Goal: Information Seeking & Learning: Learn about a topic

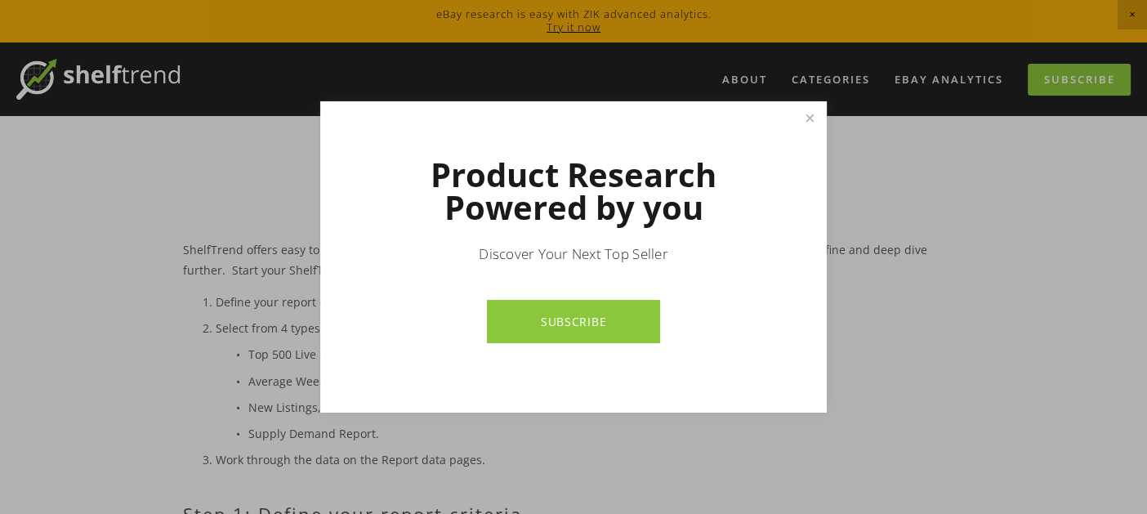
drag, startPoint x: 0, startPoint y: 0, endPoint x: 136, endPoint y: 394, distance: 416.5
click at [136, 394] on div at bounding box center [573, 257] width 1147 height 514
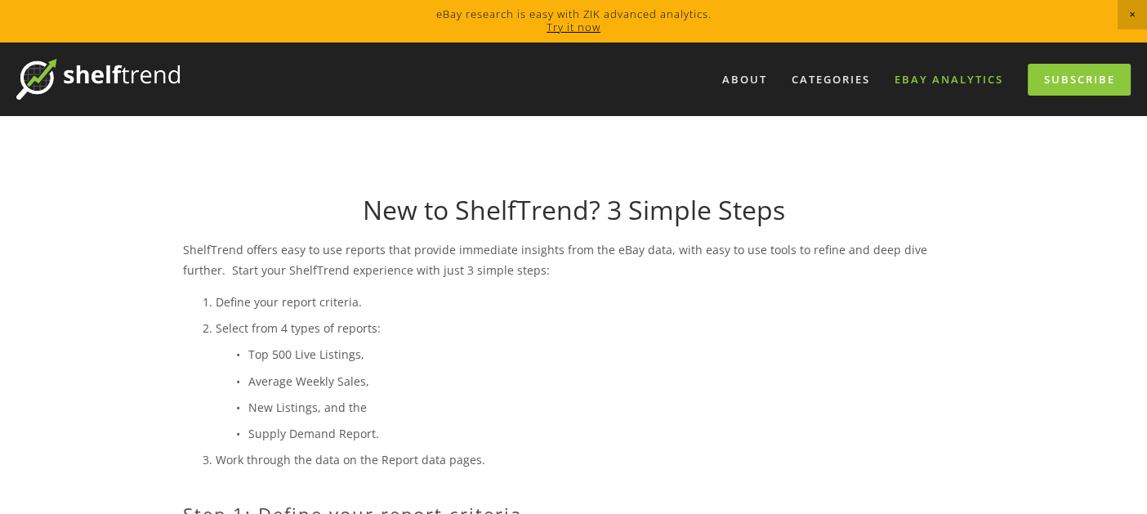
click at [961, 77] on link "eBay Analytics" at bounding box center [949, 79] width 130 height 27
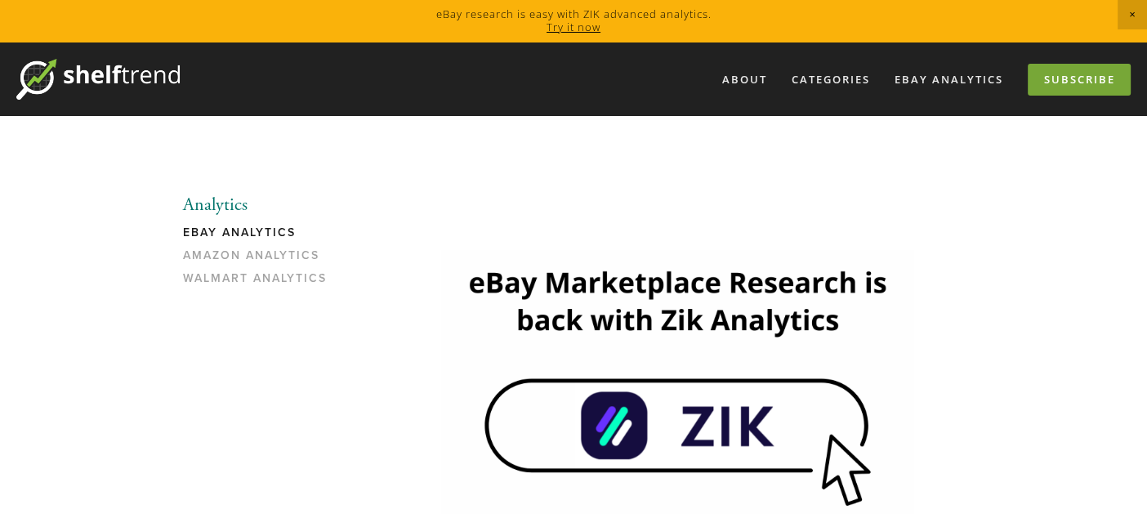
click at [1070, 84] on link "Subscribe" at bounding box center [1079, 80] width 103 height 32
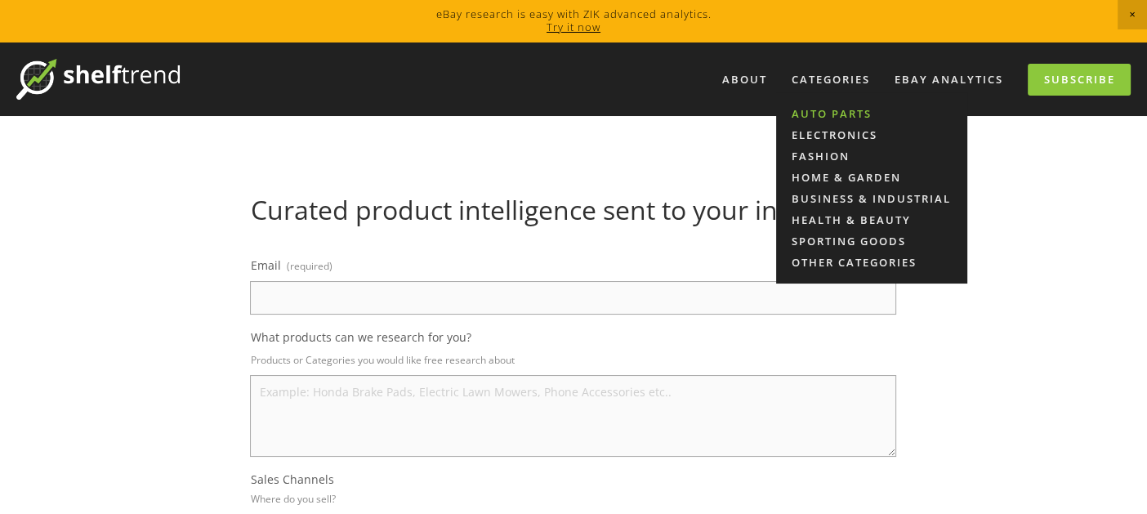
click at [822, 111] on link "Auto Parts" at bounding box center [871, 113] width 191 height 21
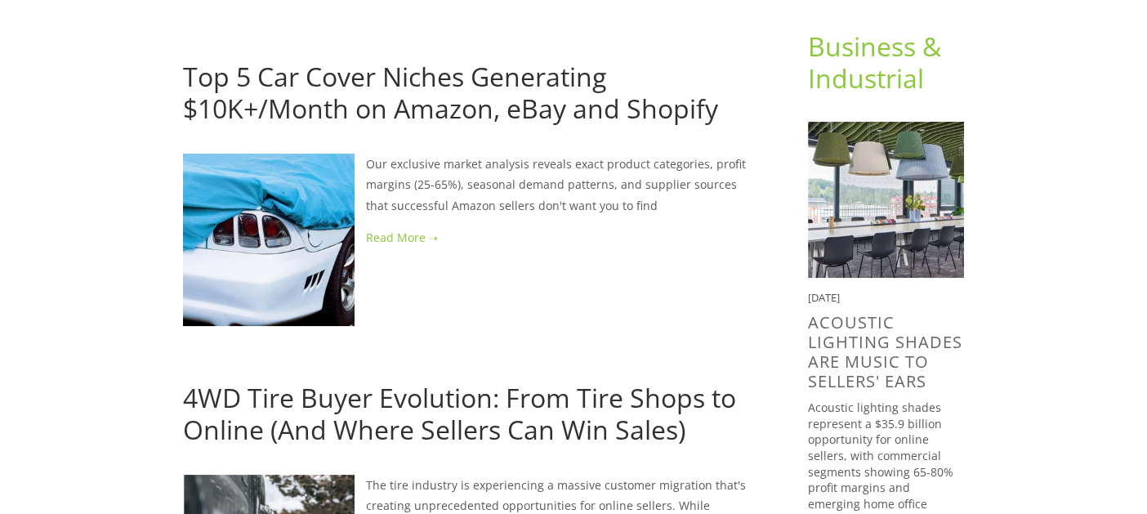
scroll to position [175, 0]
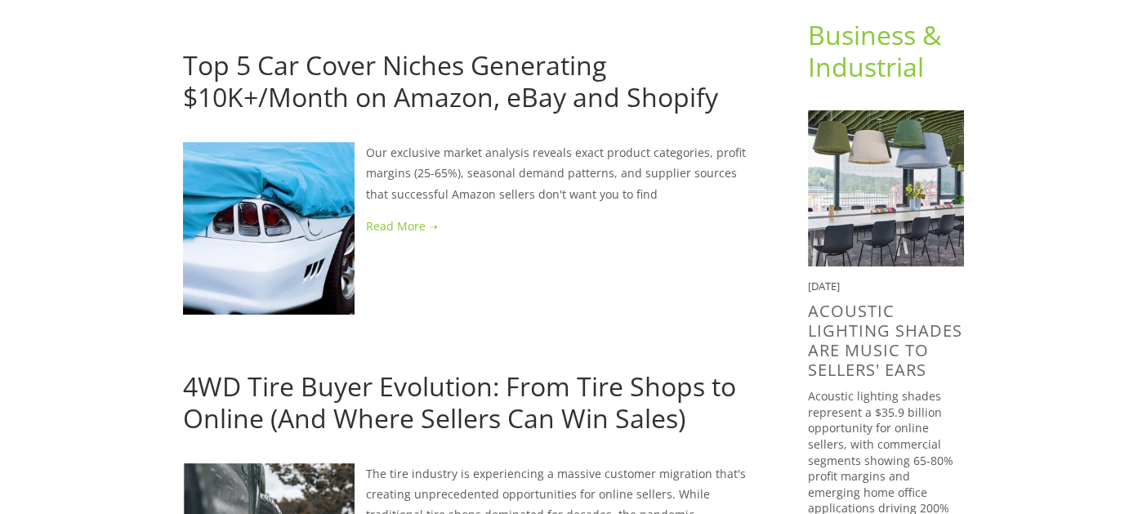
click at [382, 231] on link at bounding box center [469, 226] width 573 height 20
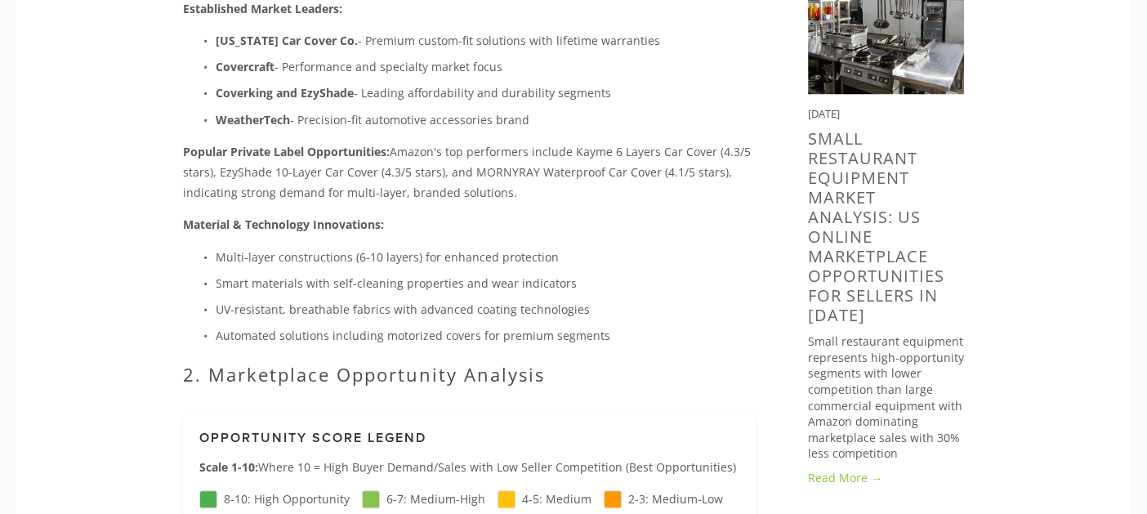
scroll to position [1488, 0]
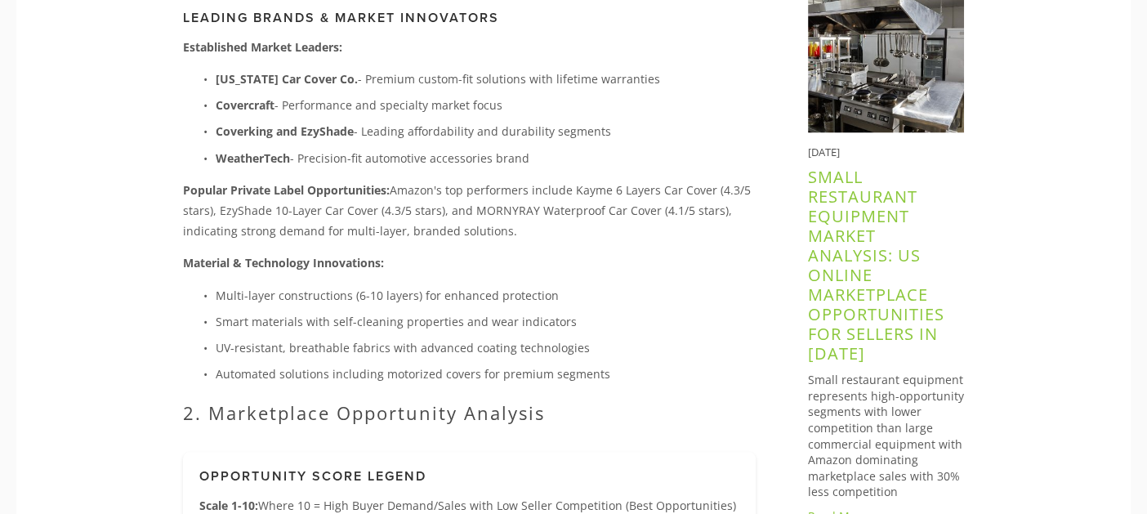
click at [853, 196] on link "Small Restaurant Equipment Market Analysis: US Online Marketplace Opportunities…" at bounding box center [876, 265] width 136 height 199
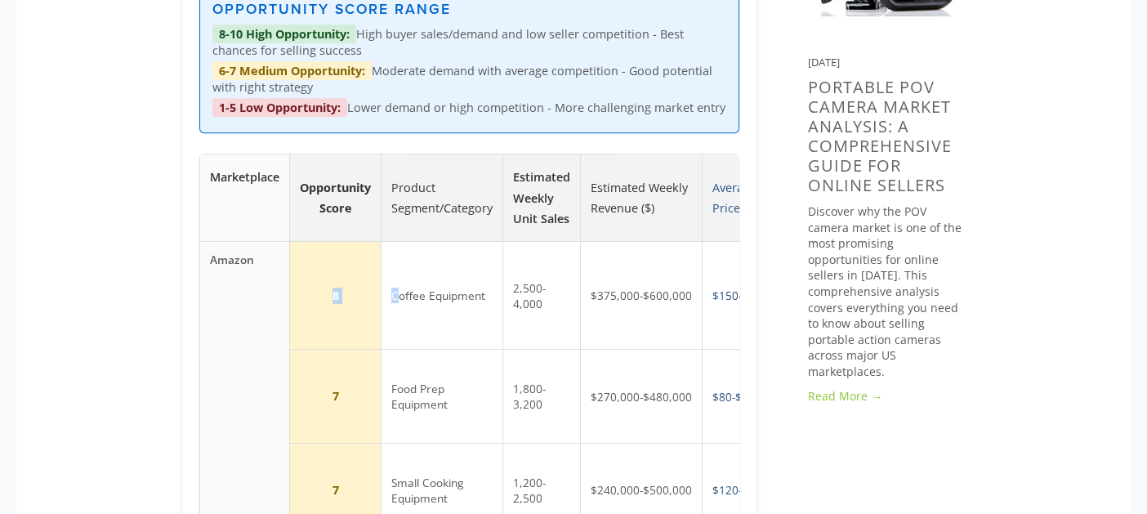
drag, startPoint x: 397, startPoint y: 261, endPoint x: 267, endPoint y: 272, distance: 130.4
click at [267, 272] on tr "Amazon 8 Coffee Equipment 2,500-4,000 $375,000-$600,000 $150-$800 Prime eligibi…" at bounding box center [547, 295] width 694 height 108
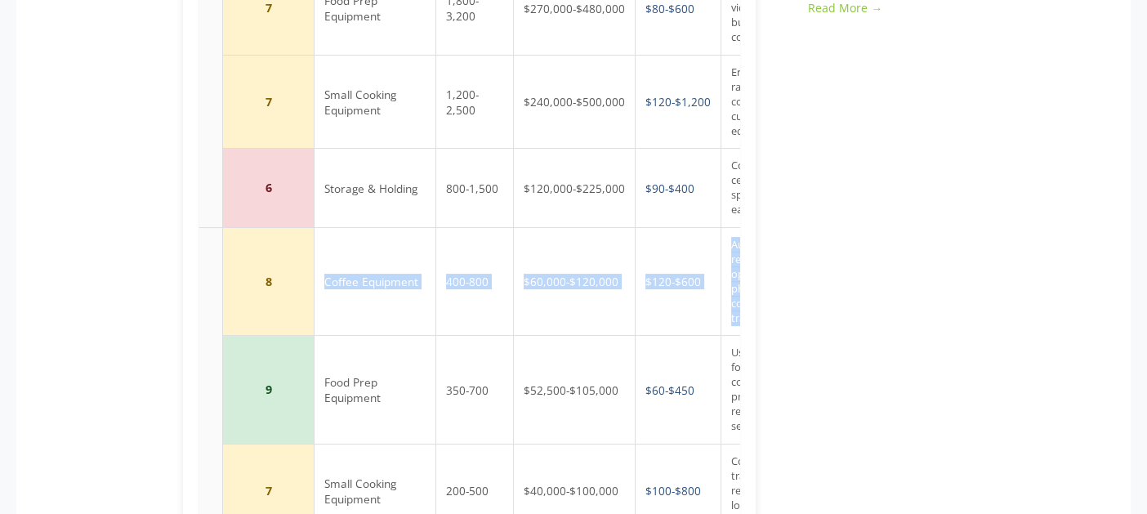
scroll to position [0, 152]
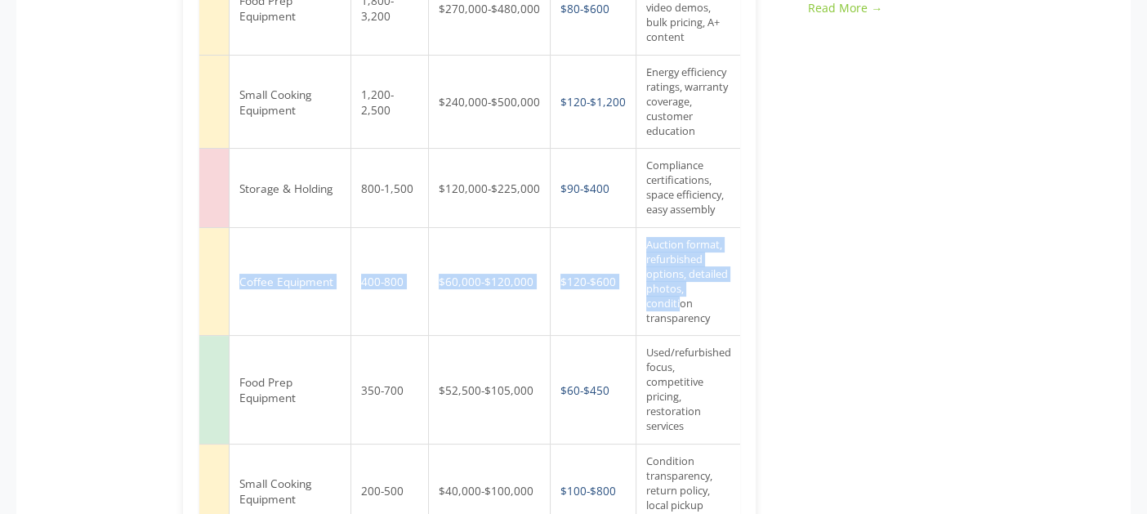
drag, startPoint x: 383, startPoint y: 250, endPoint x: 717, endPoint y: 270, distance: 334.8
click at [717, 270] on tr "eBay 8 Coffee Equipment 400-800 $60,000-$120,000 $120-$600 Auction format, refu…" at bounding box center [395, 282] width 694 height 108
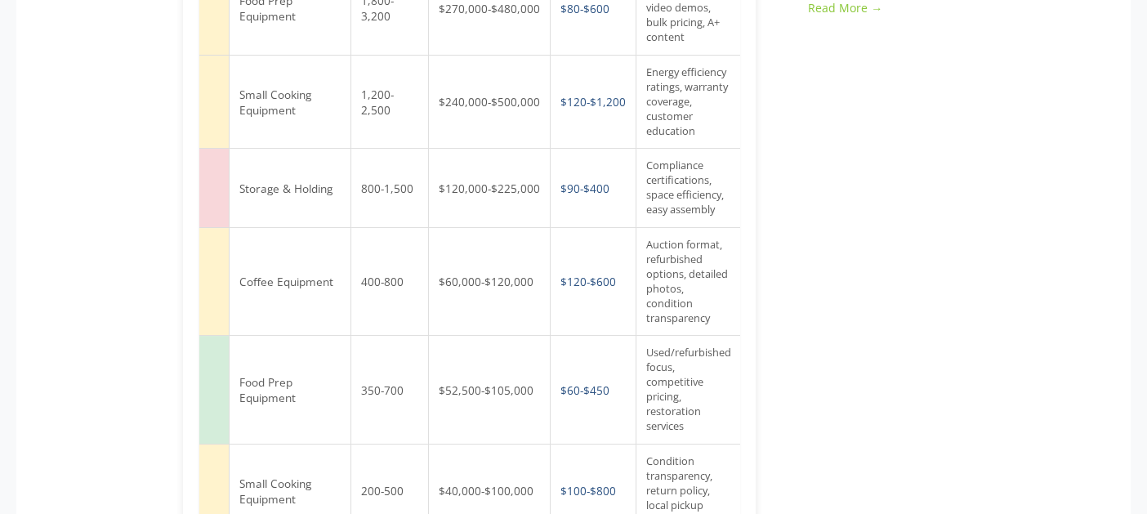
click at [710, 336] on td "Used/refurbished focus, competitive pricing, restoration services" at bounding box center [688, 390] width 105 height 108
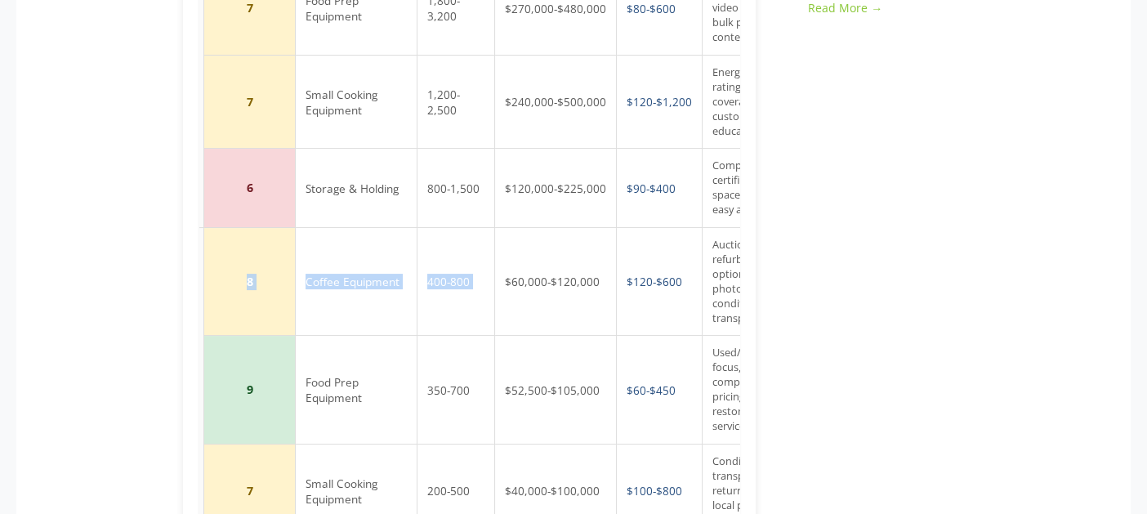
scroll to position [0, 0]
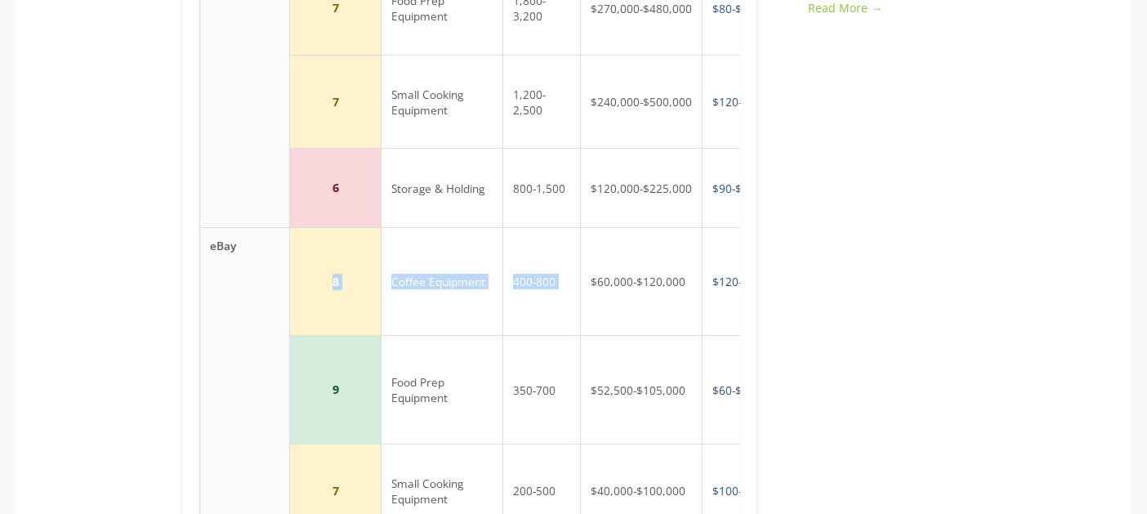
drag, startPoint x: 432, startPoint y: 286, endPoint x: 278, endPoint y: 269, distance: 155.4
click at [278, 269] on tr "eBay 8 Coffee Equipment 400-800 $60,000-$120,000 $120-$600 Auction format, refu…" at bounding box center [547, 282] width 694 height 108
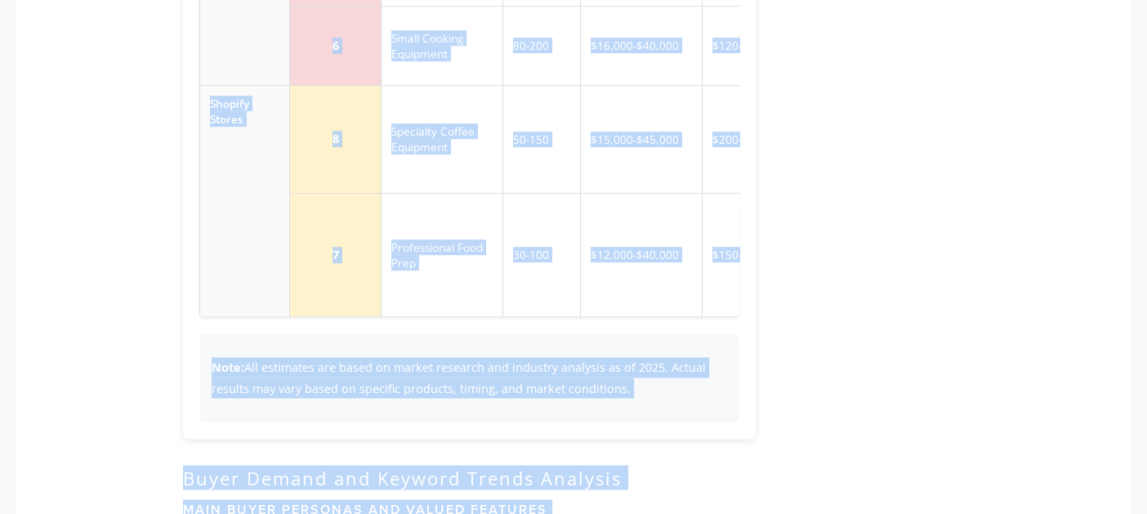
scroll to position [2726, 0]
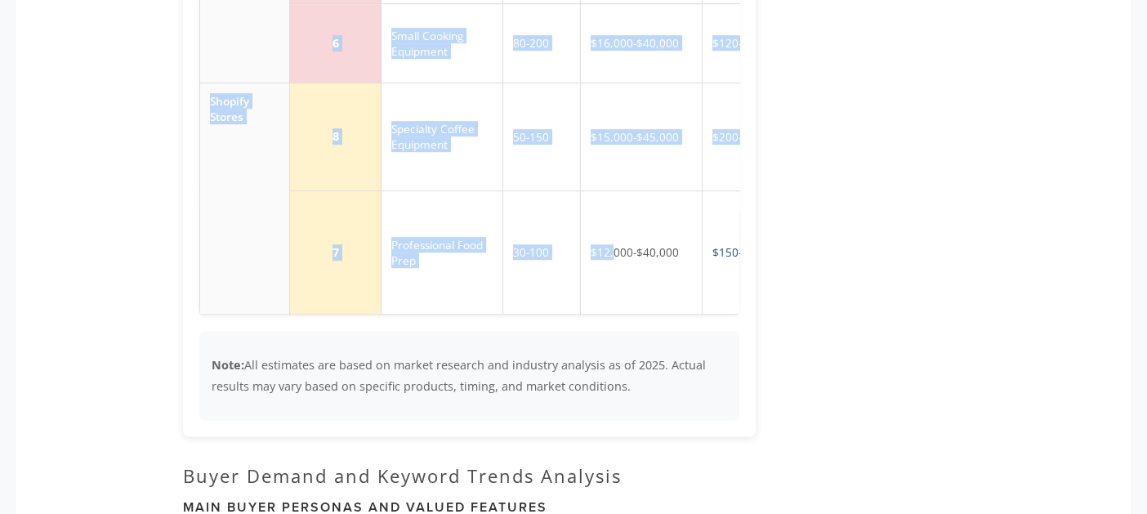
drag, startPoint x: 614, startPoint y: 25, endPoint x: 615, endPoint y: 170, distance: 144.6
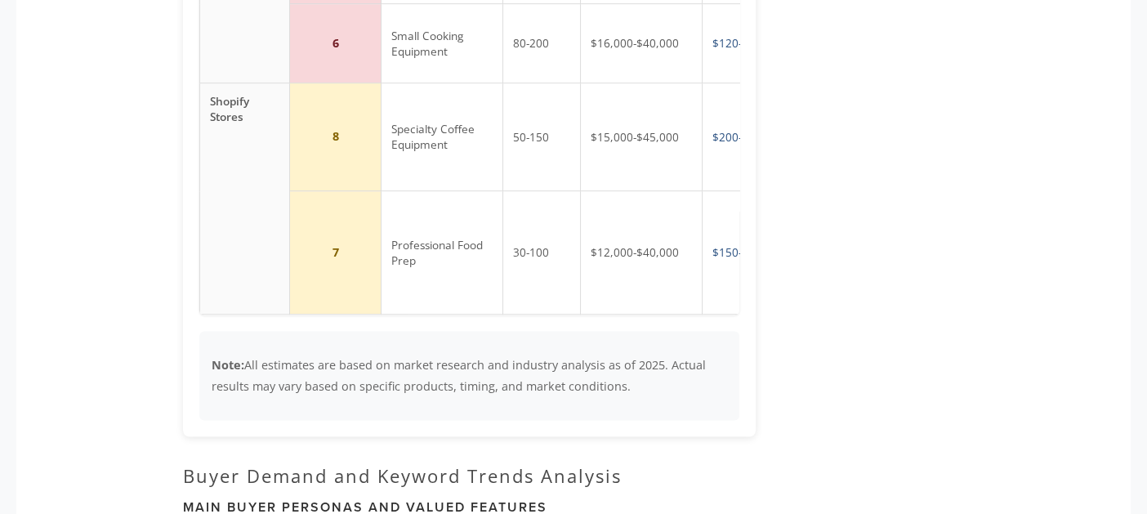
click at [947, 270] on main "[PERSON_NAME] [DATE] Small Restaurant Equipment Market Analysis: US Online Mark…" at bounding box center [573, 343] width 833 height 5872
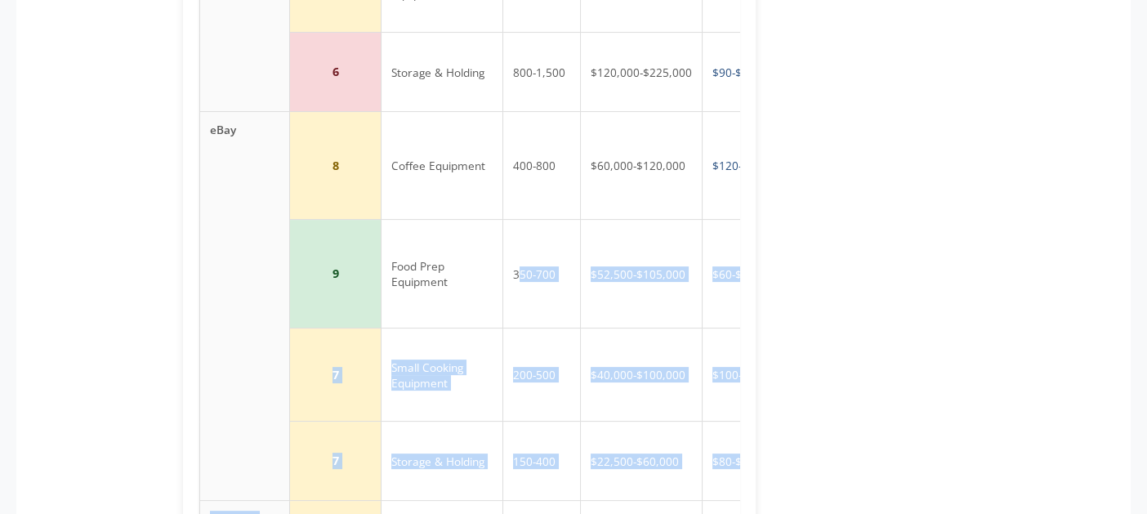
scroll to position [0, 152]
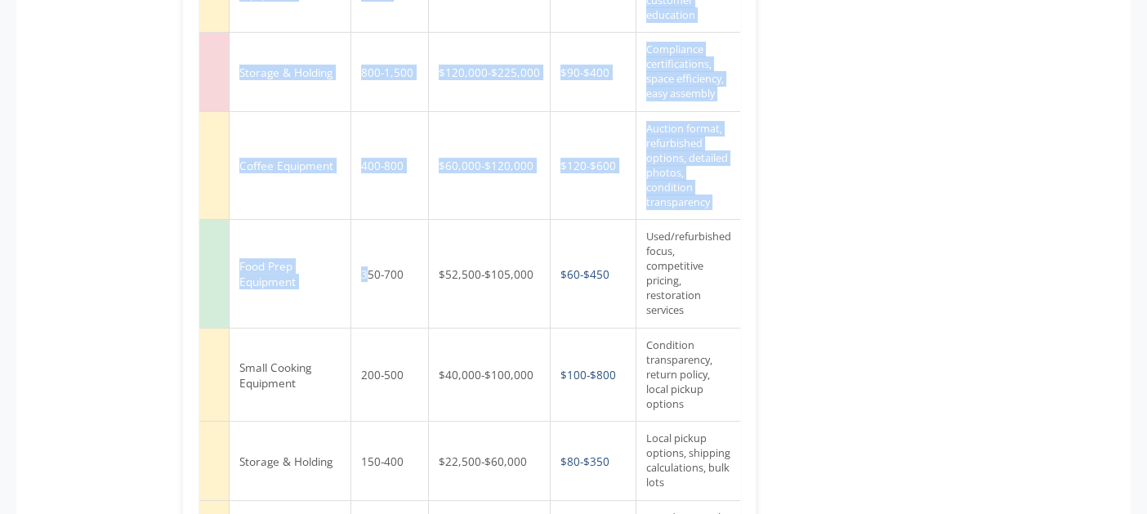
drag, startPoint x: 522, startPoint y: 234, endPoint x: 743, endPoint y: 247, distance: 221.0
click at [743, 247] on div "Opportunity Score Range 8-10 High Opportunity: High buyer sales/demand and low …" at bounding box center [469, 292] width 573 height 1653
click at [717, 253] on td "Used/refurbished focus, competitive pricing, restoration services" at bounding box center [688, 274] width 105 height 108
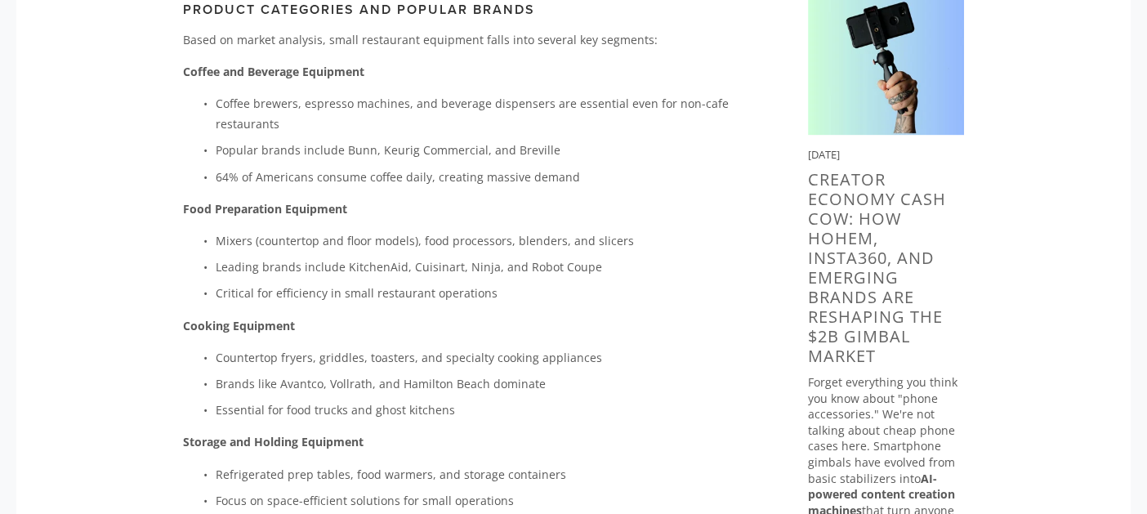
scroll to position [816, 0]
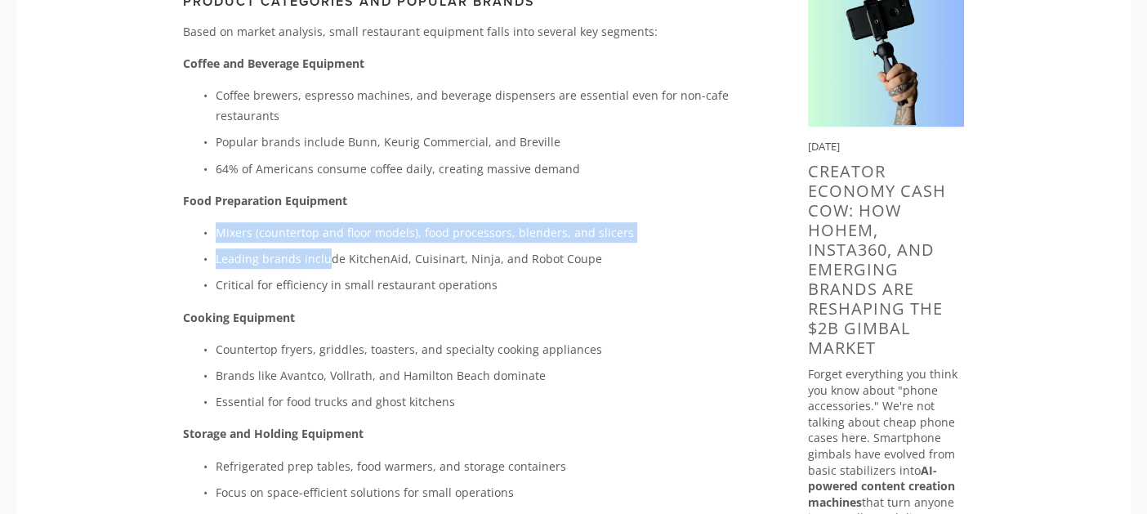
drag, startPoint x: 215, startPoint y: 207, endPoint x: 324, endPoint y: 244, distance: 115.8
click at [324, 244] on ul "Mixers (countertop and floor models), food processors, blenders, and slicers Le…" at bounding box center [469, 259] width 573 height 74
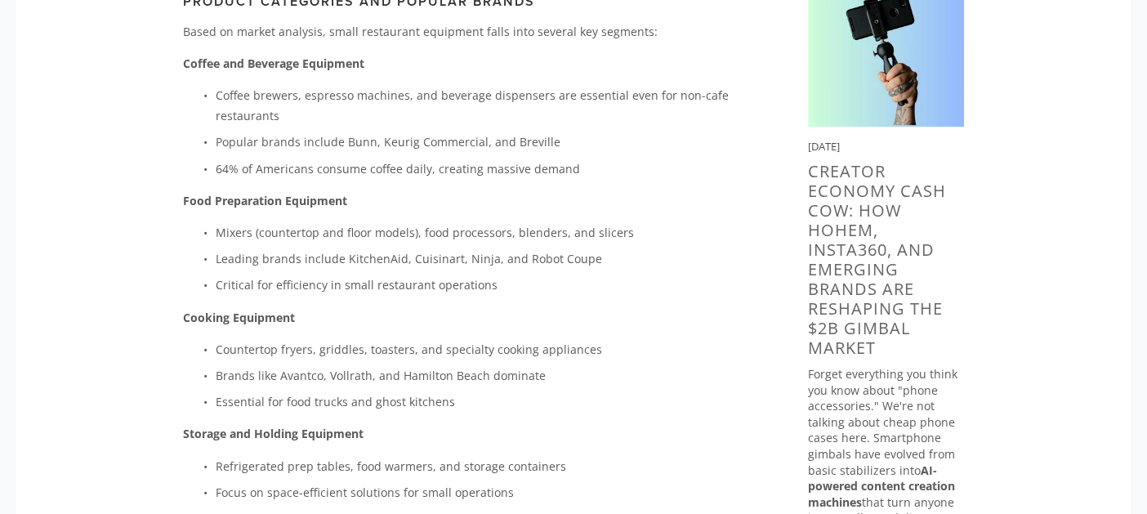
drag, startPoint x: 7, startPoint y: 306, endPoint x: 9, endPoint y: 319, distance: 12.4
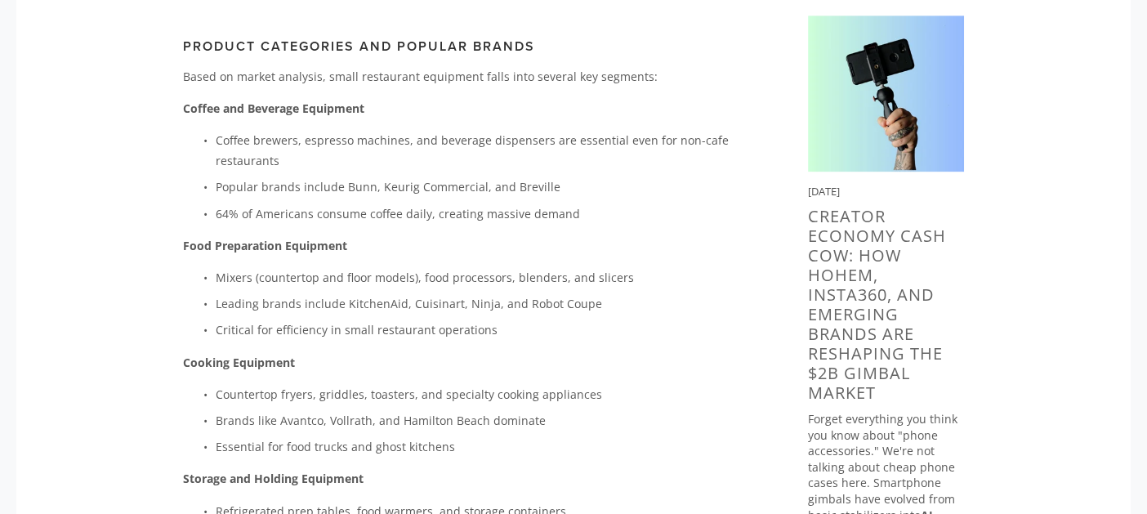
scroll to position [755, 0]
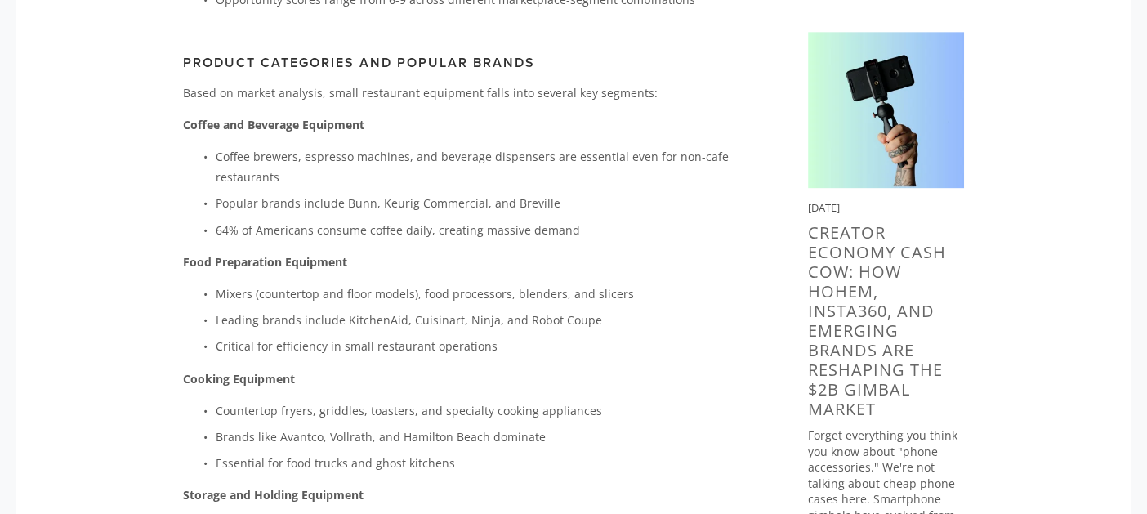
drag, startPoint x: 9, startPoint y: 137, endPoint x: 3, endPoint y: 167, distance: 30.0
